Goal: Information Seeking & Learning: Learn about a topic

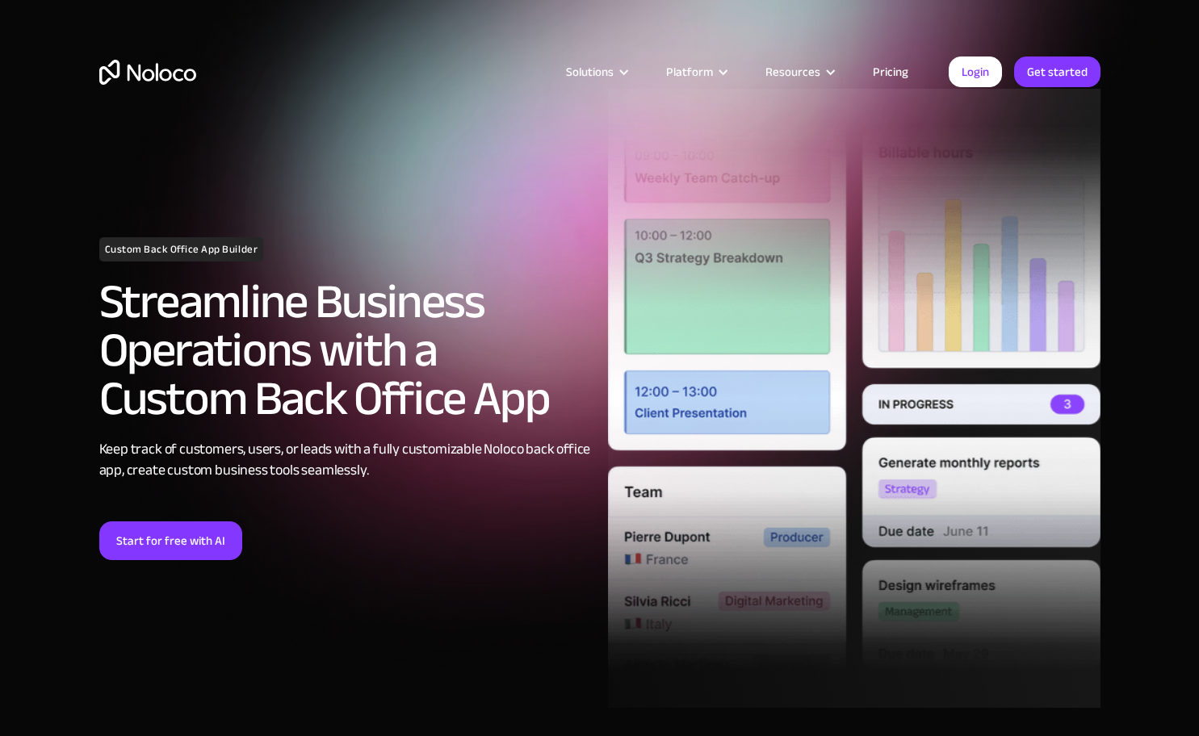
click at [460, 359] on h2 "Streamline Business Operations with a Custom Back Office App" at bounding box center [345, 350] width 493 height 145
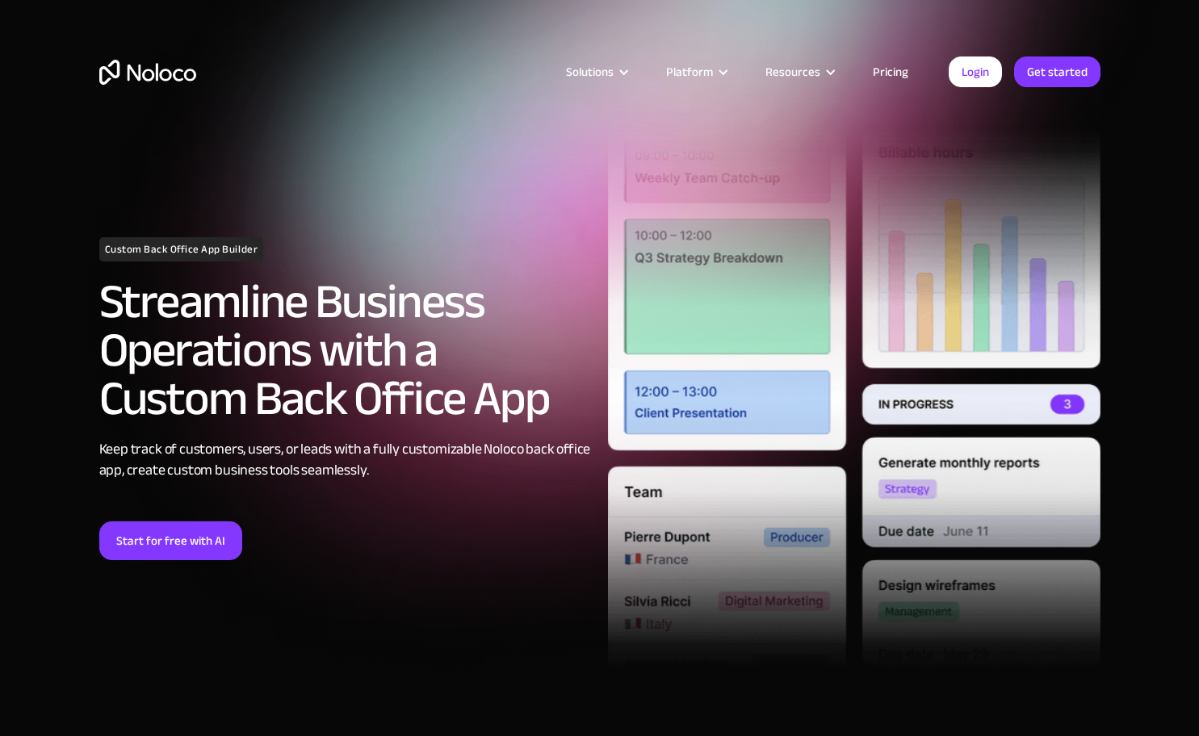
click at [890, 65] on link "Pricing" at bounding box center [891, 71] width 76 height 21
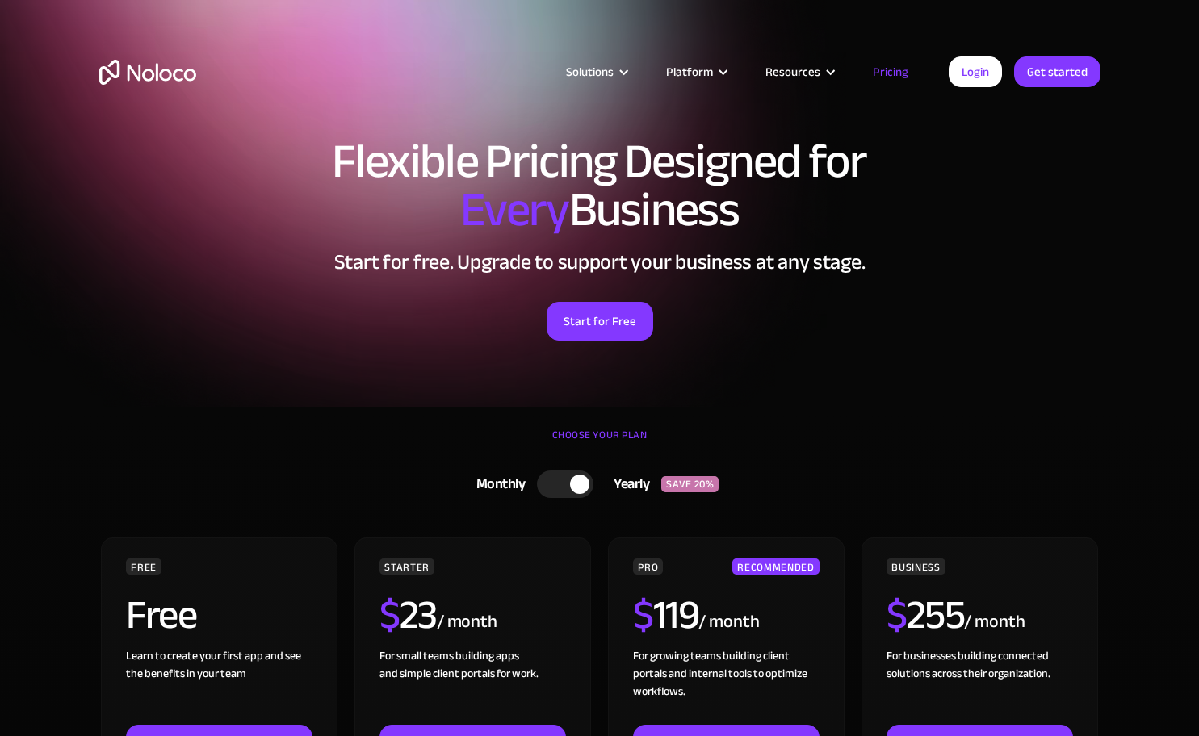
click at [1130, 266] on section "Flexible Pricing Designed for Every Business Start for free. Upgrade to support…" at bounding box center [599, 203] width 1199 height 407
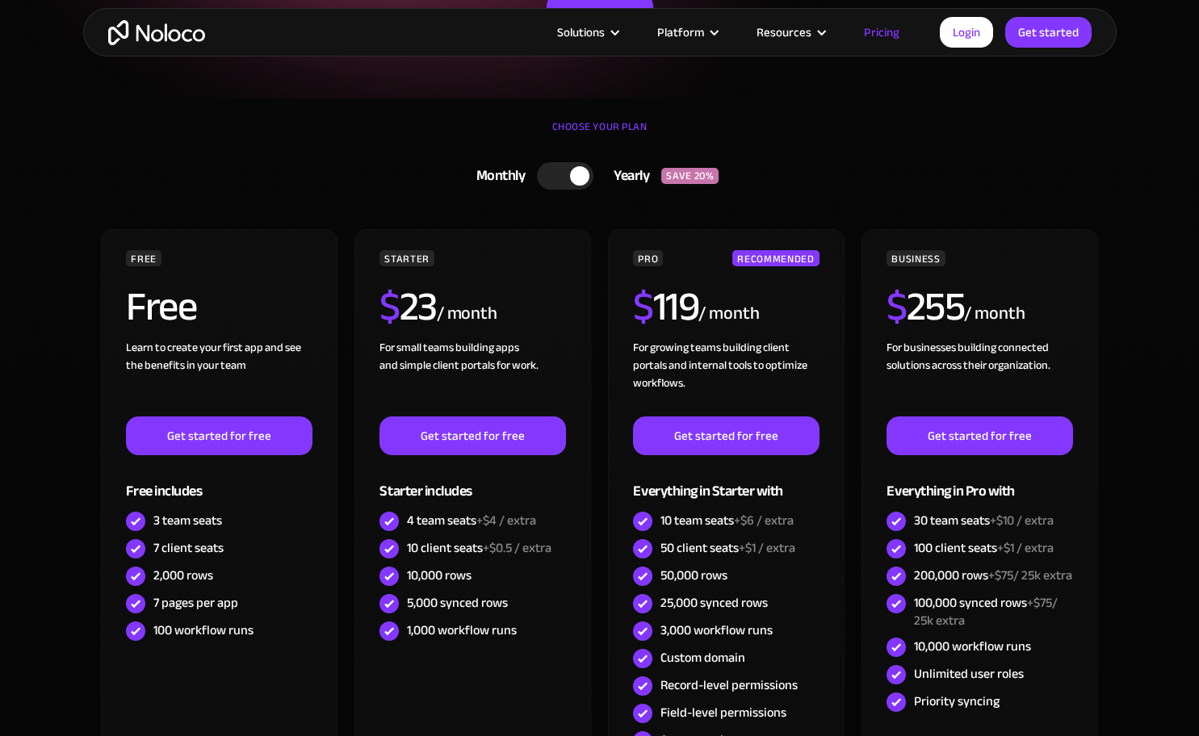
scroll to position [308, 0]
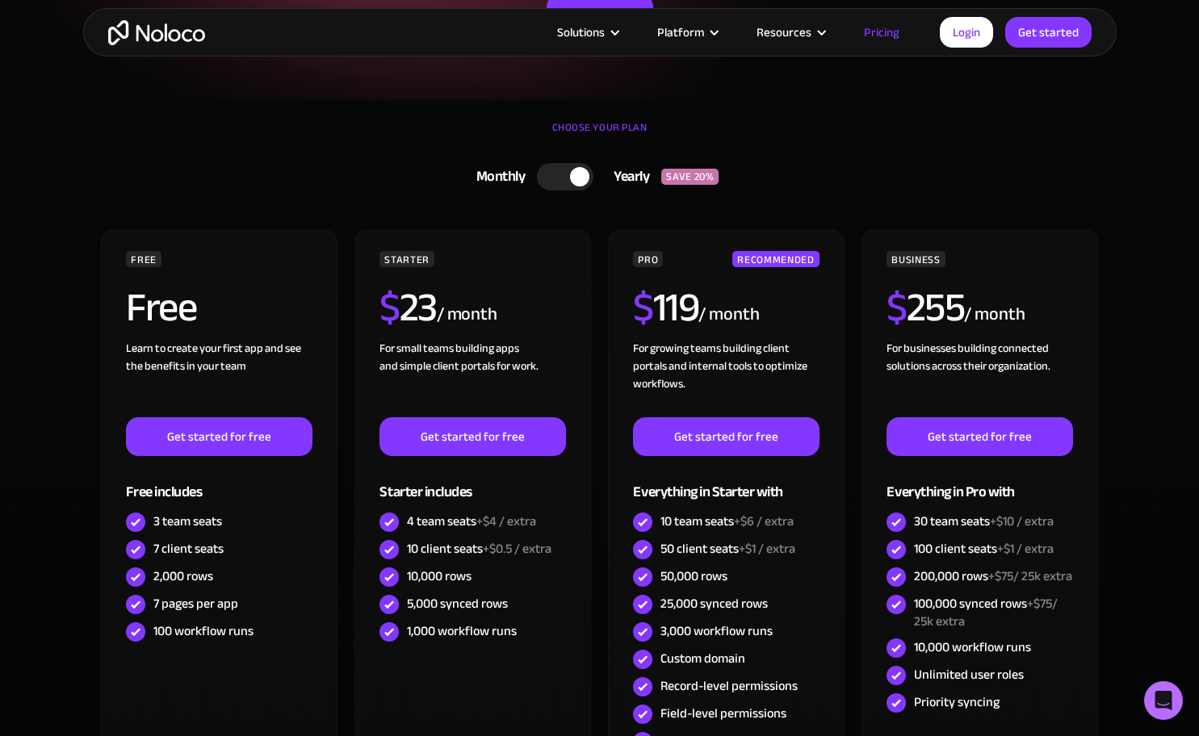
click at [570, 177] on div at bounding box center [579, 176] width 19 height 19
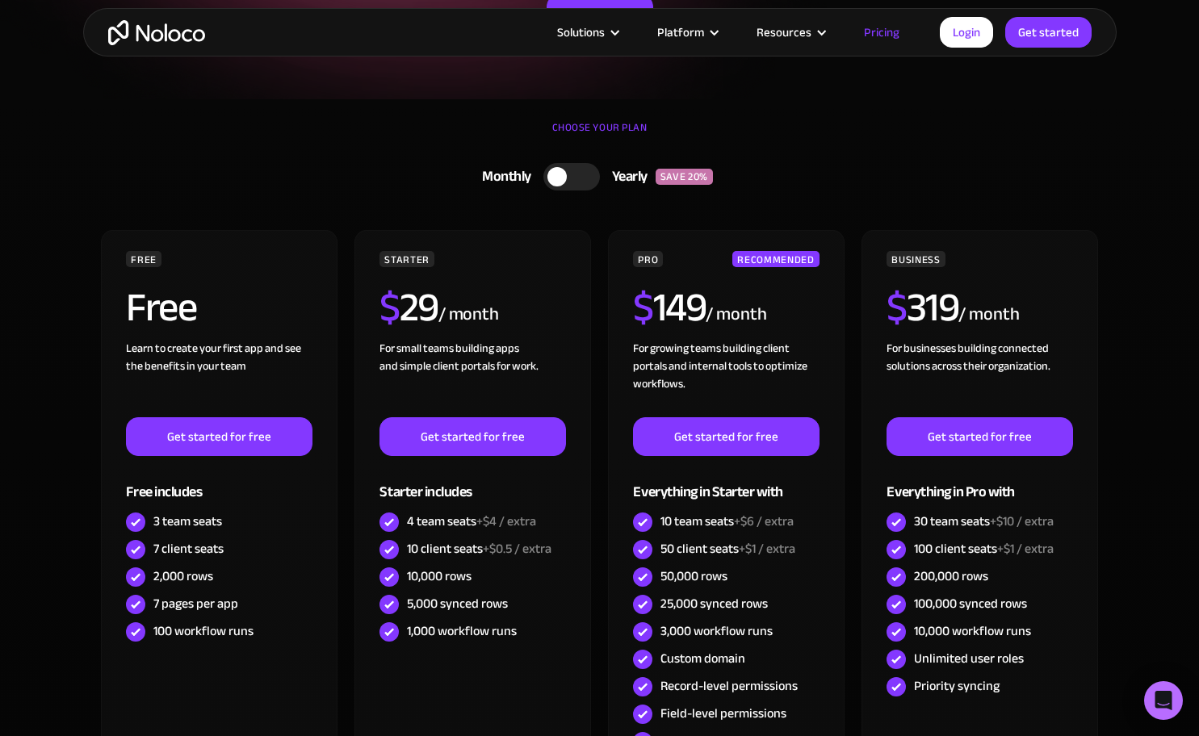
click at [1126, 188] on section "CHOOSE YOUR PLAN Monthly Yearly SAVE 20% Monthly Yearly SAVE 20% FREE Free Lear…" at bounding box center [599, 515] width 1199 height 832
